Goal: Task Accomplishment & Management: Use online tool/utility

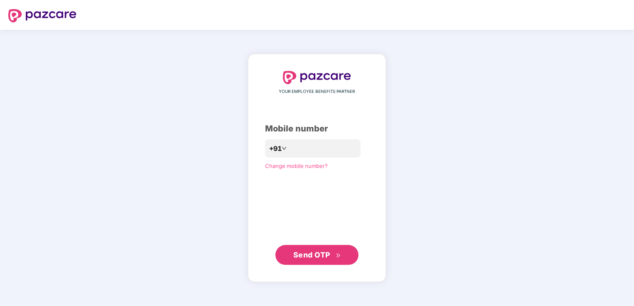
click at [313, 255] on span "Send OTP" at bounding box center [311, 255] width 37 height 9
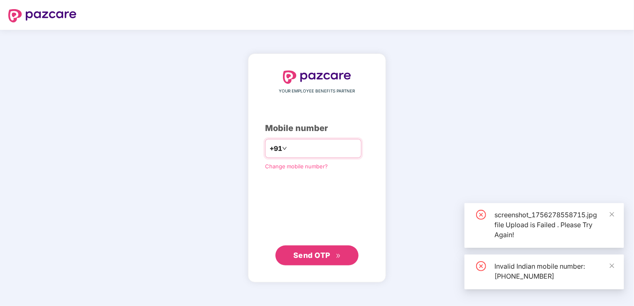
click at [289, 147] on input "**********" at bounding box center [323, 148] width 68 height 13
type input "**********"
click at [319, 263] on button "Send OTP" at bounding box center [316, 255] width 83 height 20
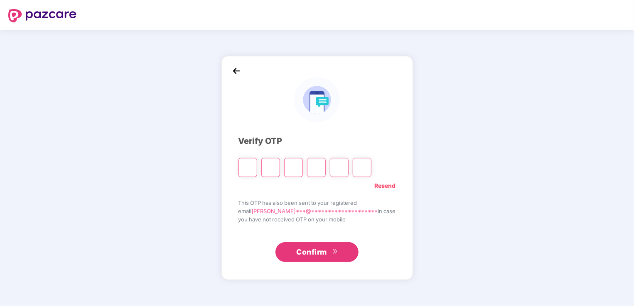
type input "*"
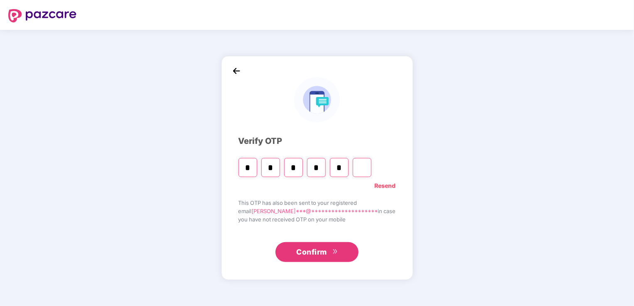
type input "*"
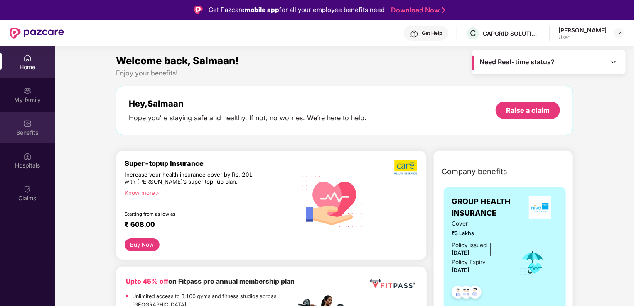
click at [26, 117] on div "Benefits" at bounding box center [27, 127] width 55 height 31
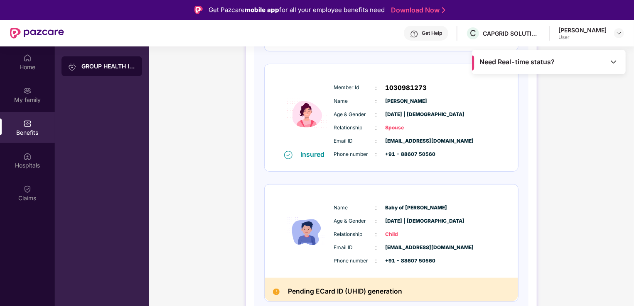
scroll to position [47, 0]
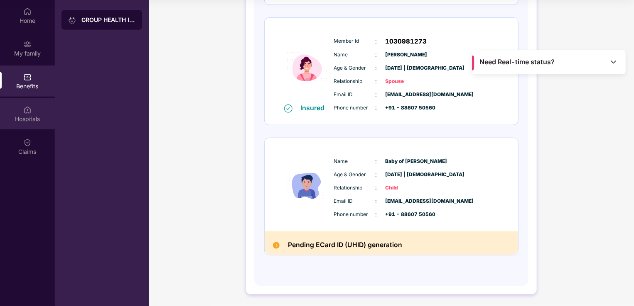
click at [26, 113] on img at bounding box center [27, 110] width 8 height 8
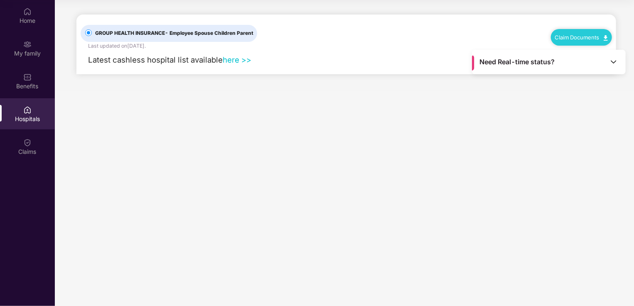
click at [233, 62] on link "here >>" at bounding box center [237, 59] width 29 height 9
click at [26, 144] on img at bounding box center [27, 143] width 8 height 8
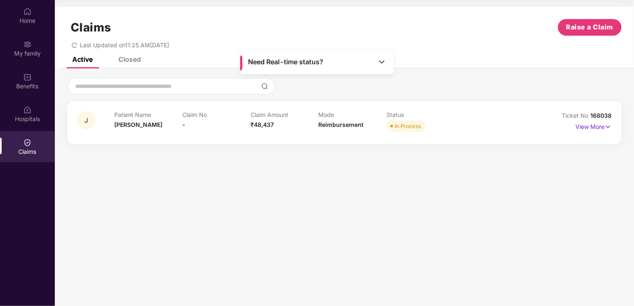
click at [383, 62] on img at bounding box center [381, 62] width 8 height 8
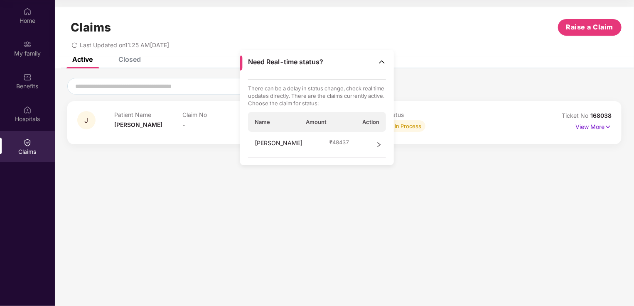
click at [329, 143] on span "₹ 48437" at bounding box center [339, 142] width 20 height 7
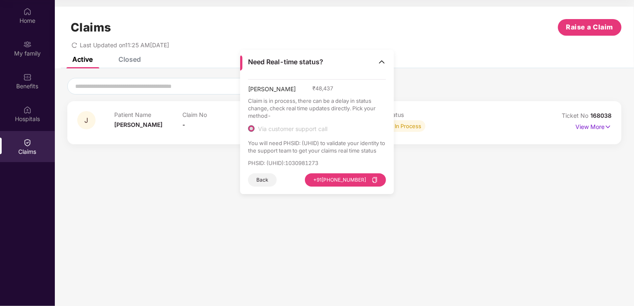
click at [293, 129] on span "Via customer support call" at bounding box center [293, 128] width 76 height 7
click at [351, 180] on button "[PHONE_NUMBER]" at bounding box center [345, 180] width 81 height 13
click at [473, 205] on section "Claims Raise a Claim Last Updated on 11:25 AM[DATE] Active Closed J Patient Nam…" at bounding box center [344, 153] width 579 height 306
click at [167, 175] on section "Claims Raise a Claim Last Updated on 11:25 AM[DATE] Active Closed J Patient Nam…" at bounding box center [344, 153] width 579 height 306
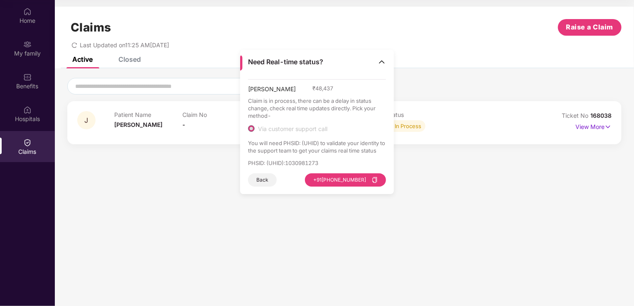
click at [380, 59] on img at bounding box center [381, 62] width 8 height 8
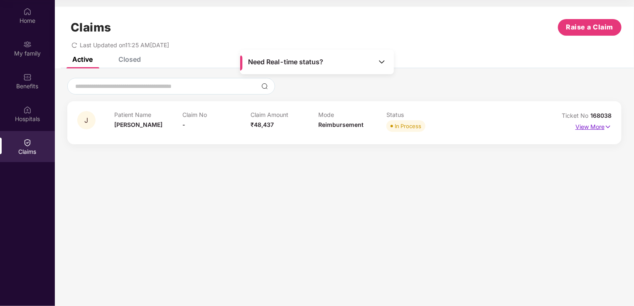
click at [600, 128] on p "View More" at bounding box center [593, 125] width 36 height 11
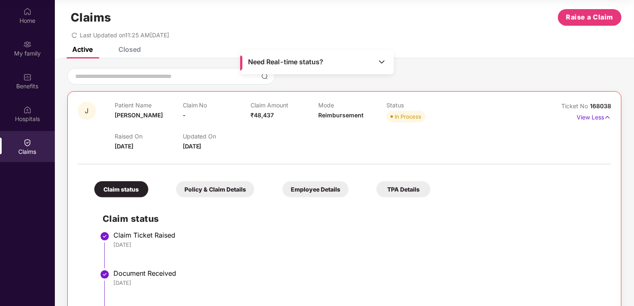
scroll to position [10, 0]
click at [123, 48] on div "Closed" at bounding box center [129, 49] width 22 height 8
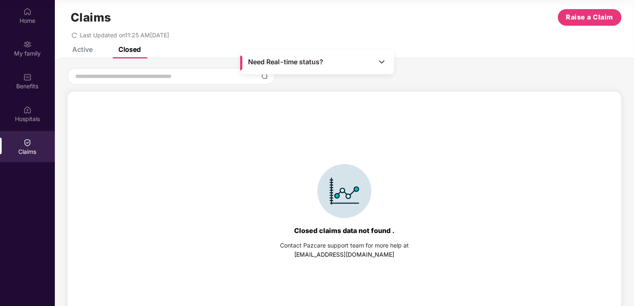
click at [123, 48] on div "Closed" at bounding box center [129, 49] width 22 height 8
click at [80, 46] on div "Active" at bounding box center [82, 49] width 20 height 8
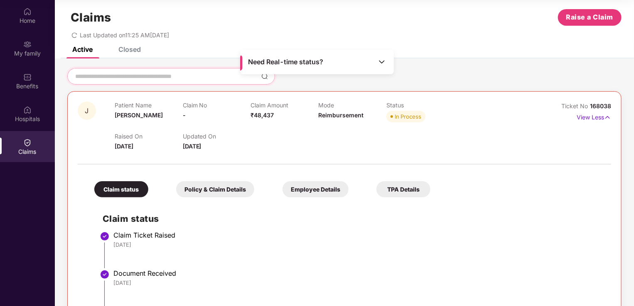
click at [161, 74] on input at bounding box center [166, 76] width 184 height 9
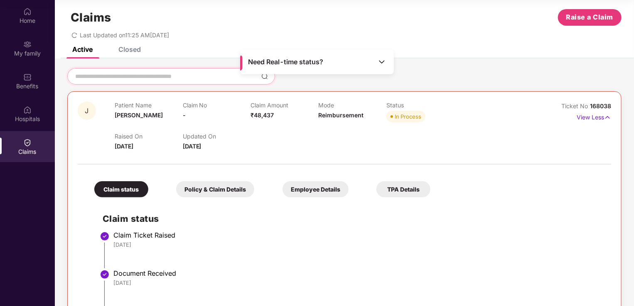
click at [161, 74] on input at bounding box center [166, 76] width 184 height 9
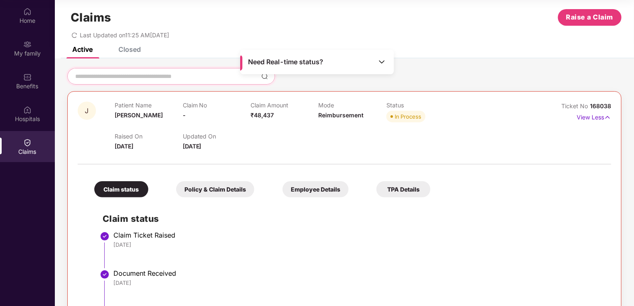
click at [161, 74] on input at bounding box center [166, 76] width 184 height 9
click at [33, 15] on div "Home" at bounding box center [27, 15] width 55 height 31
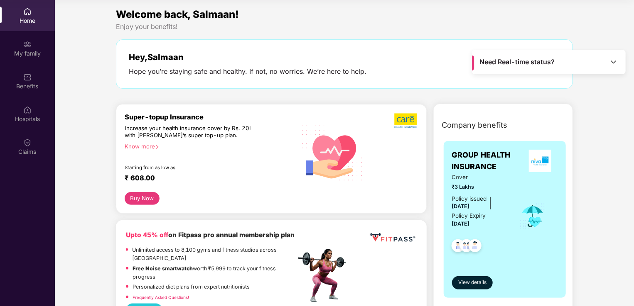
scroll to position [0, 0]
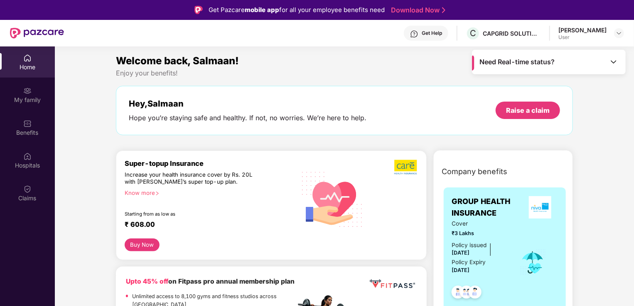
click at [433, 34] on div "Get Help" at bounding box center [432, 33] width 20 height 7
